Goal: Task Accomplishment & Management: Use online tool/utility

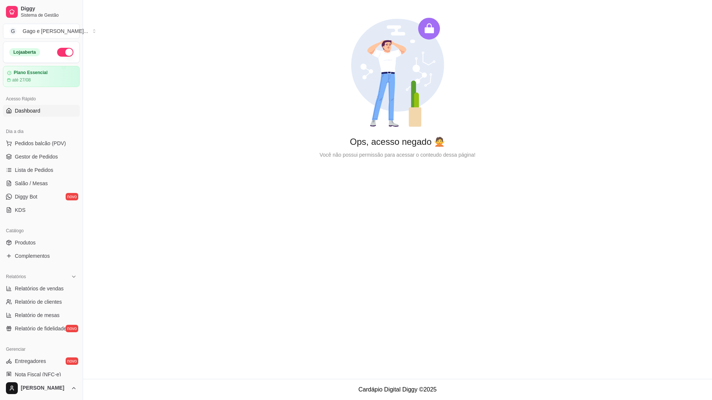
scroll to position [133, 0]
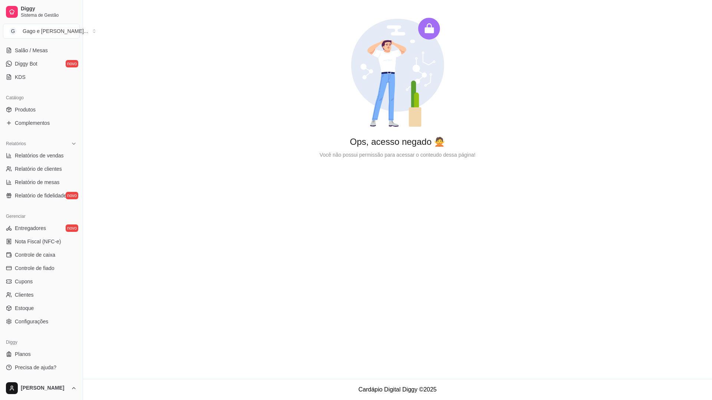
click at [76, 45] on div "Dia a dia Pedidos balcão (PDV) Gestor de Pedidos Lista de Pedidos Salão / Mesas…" at bounding box center [41, 38] width 83 height 96
click at [71, 146] on icon at bounding box center [74, 144] width 6 height 6
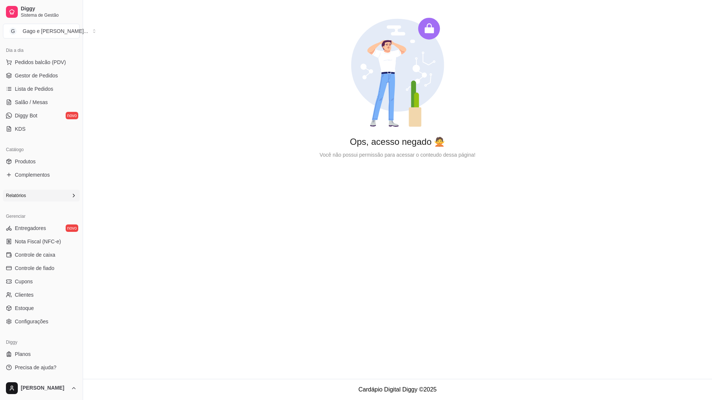
scroll to position [81, 0]
click at [44, 62] on span "Pedidos balcão (PDV)" at bounding box center [40, 62] width 51 height 7
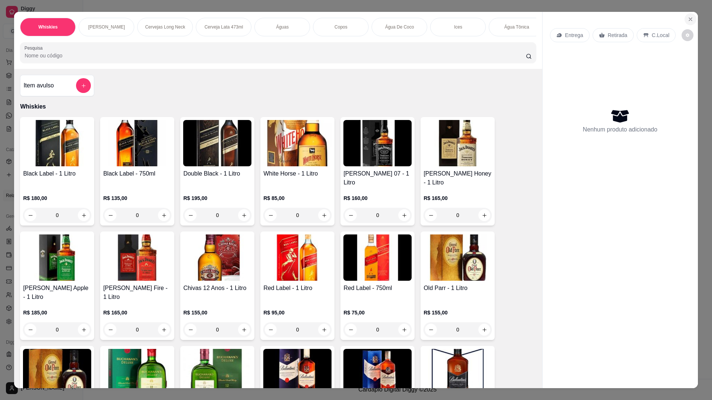
click at [687, 17] on icon "Close" at bounding box center [690, 19] width 6 height 6
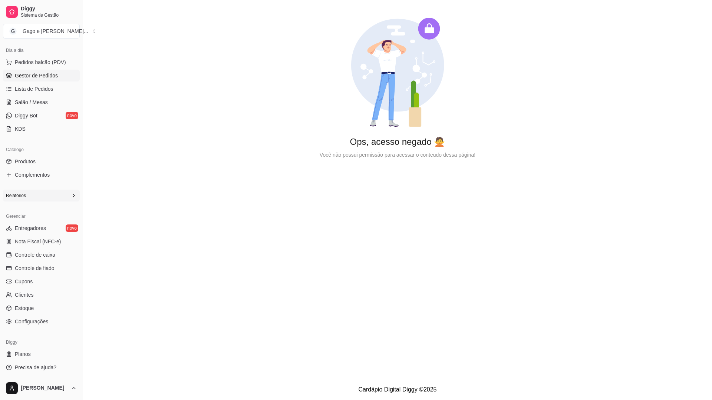
click at [59, 77] on link "Gestor de Pedidos" at bounding box center [41, 76] width 77 height 12
